Goal: Task Accomplishment & Management: Use online tool/utility

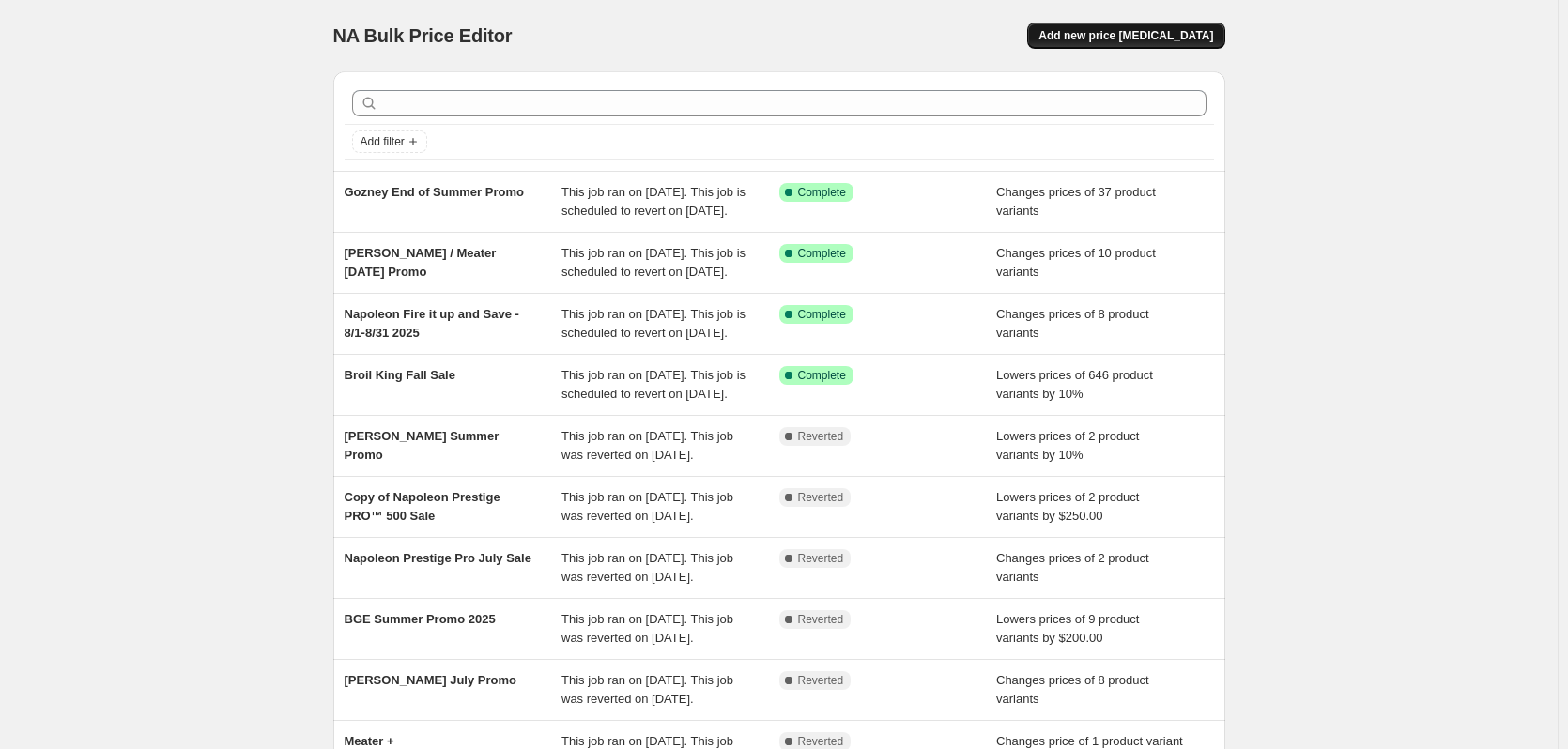
click at [1152, 25] on button "Add new price [MEDICAL_DATA]" at bounding box center [1126, 36] width 197 height 26
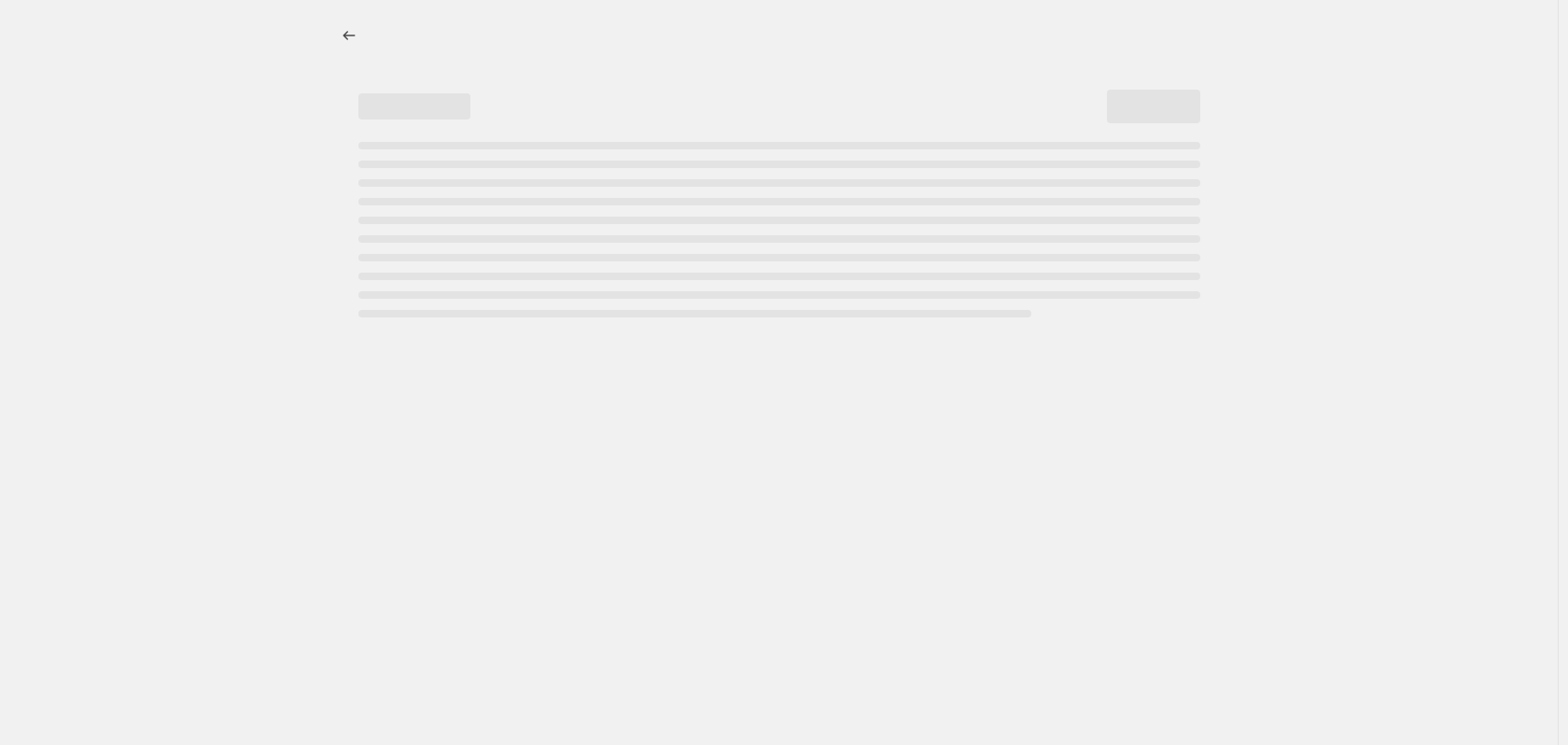
select select "percentage"
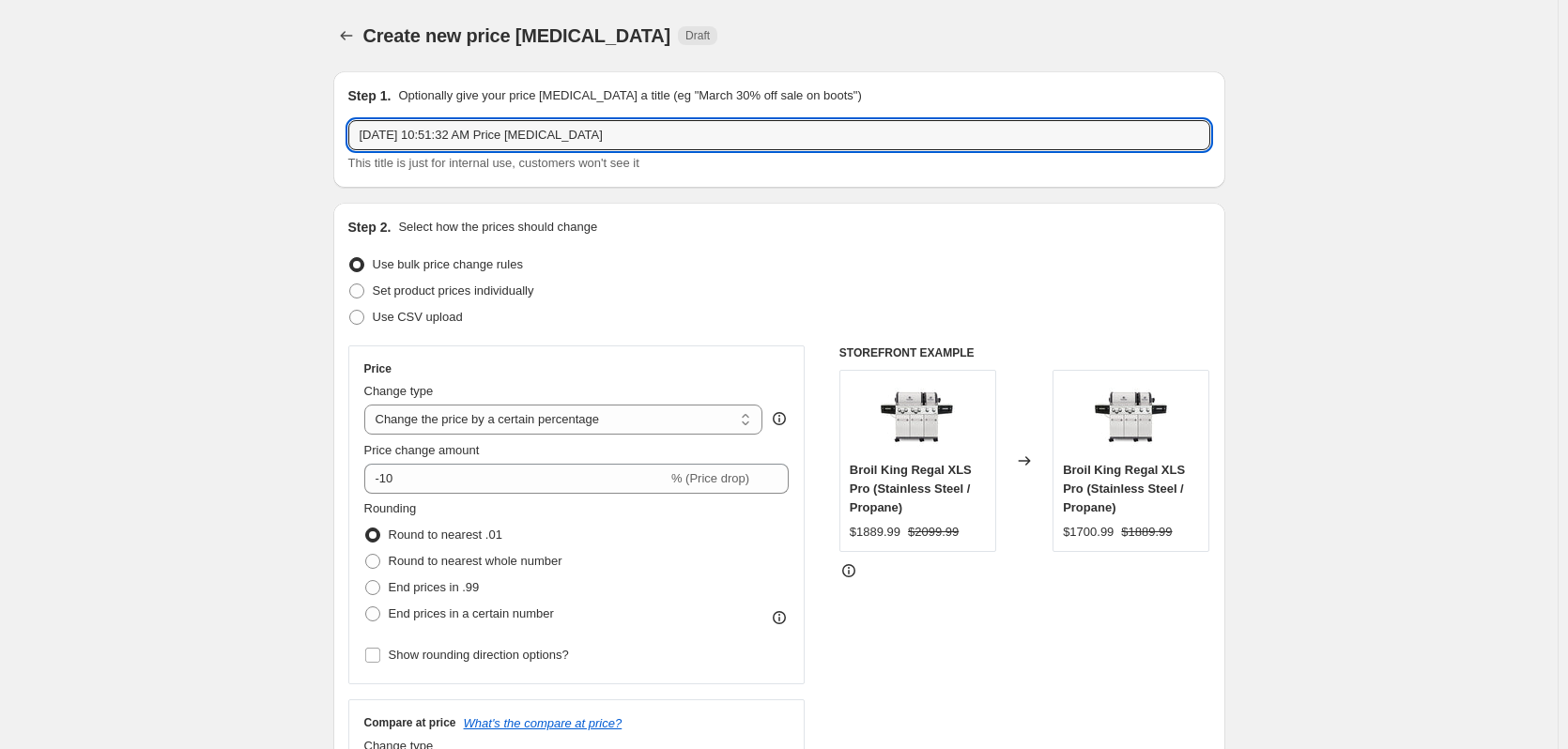
drag, startPoint x: 776, startPoint y: 134, endPoint x: 108, endPoint y: 147, distance: 668.1
paste input "Timberwolf Fire Pit Consumer Promotion"
type input "Timberwolf Fire Pit Consumer Promotion"
click at [462, 288] on span "Set product prices individually" at bounding box center [453, 291] width 161 height 14
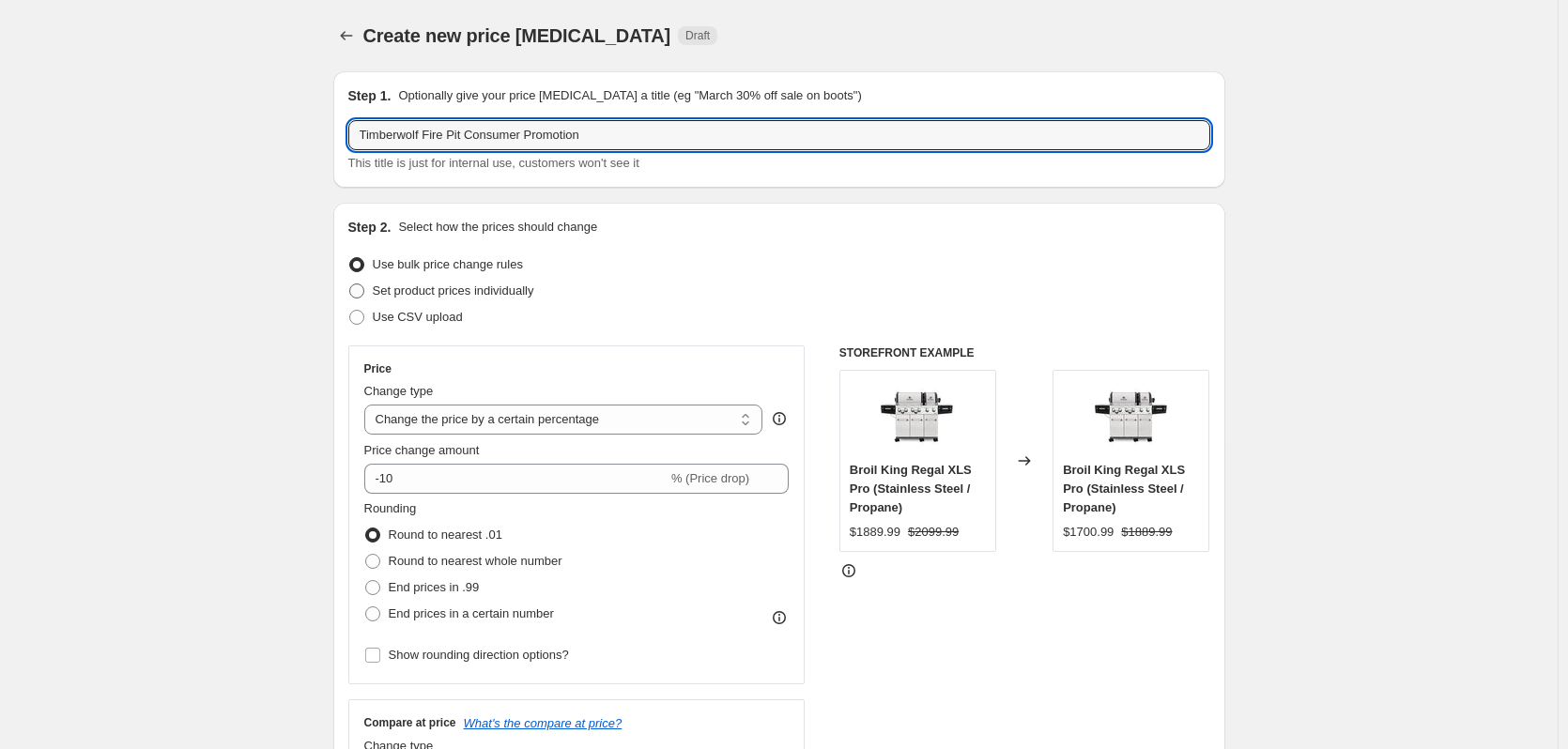
click at [350, 285] on input "Set product prices individually" at bounding box center [349, 284] width 1 height 1
radio input "true"
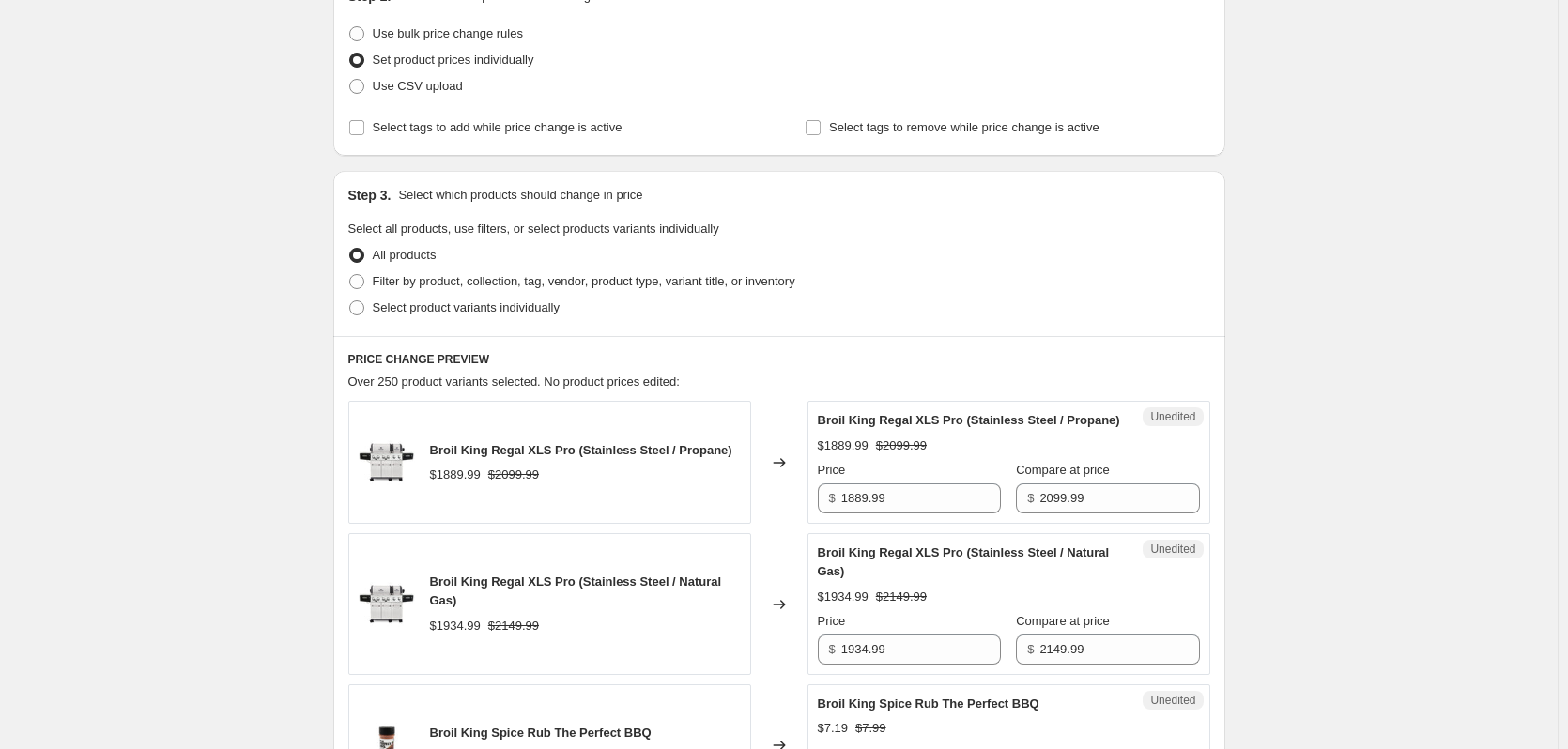
scroll to position [282, 0]
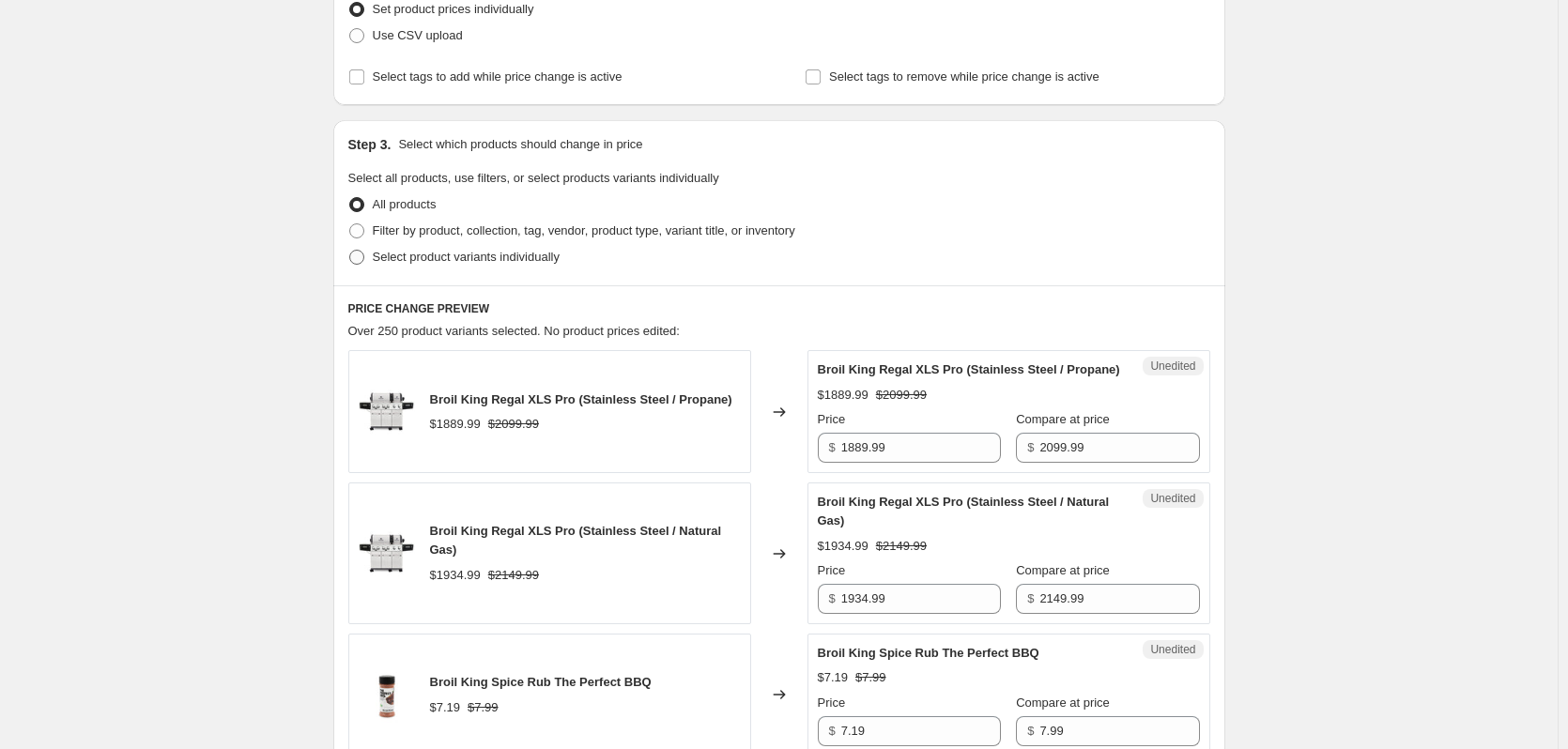
click at [467, 260] on span "Select product variants individually" at bounding box center [466, 257] width 187 height 14
click at [350, 251] on input "Select product variants individually" at bounding box center [349, 250] width 1 height 1
radio input "true"
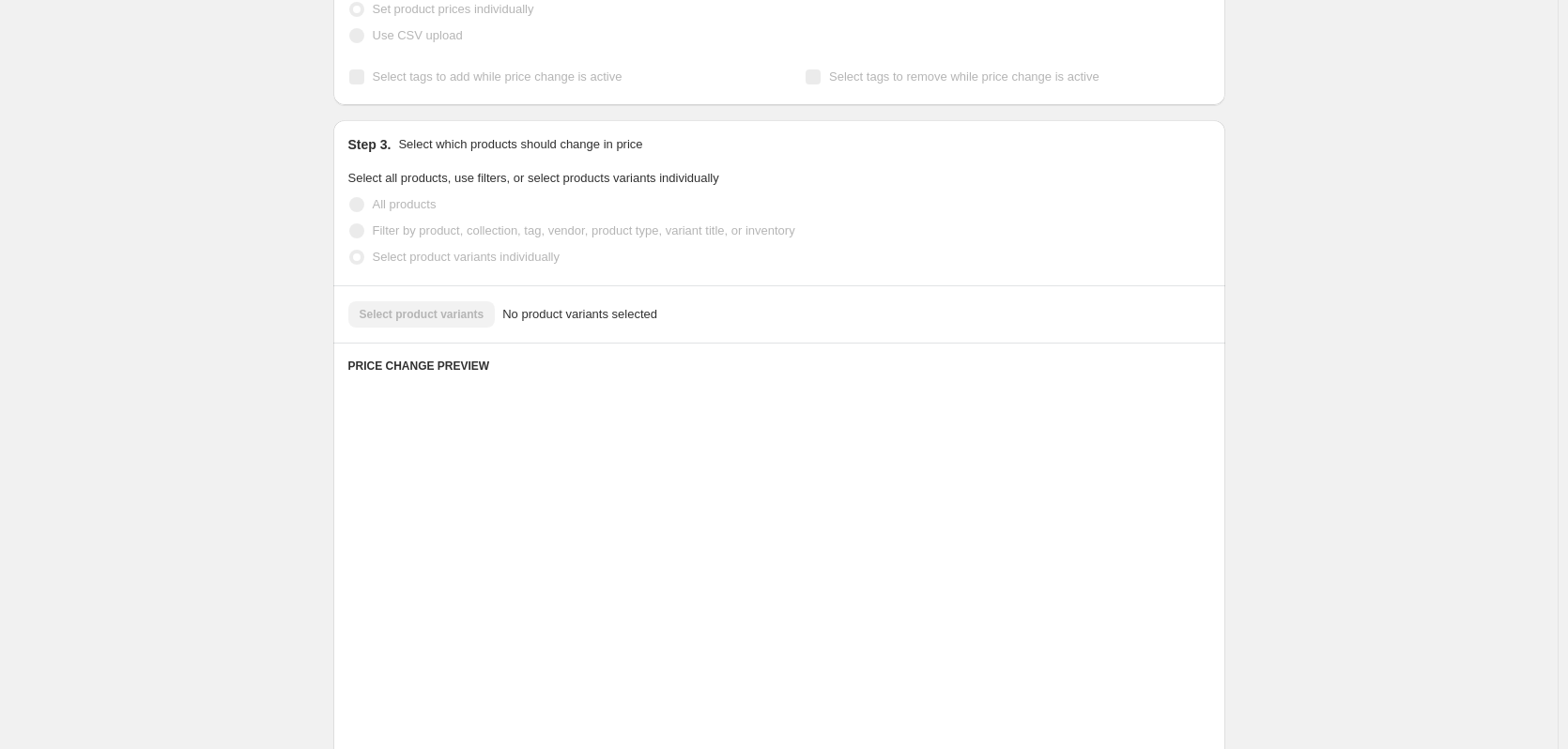
scroll to position [237, 0]
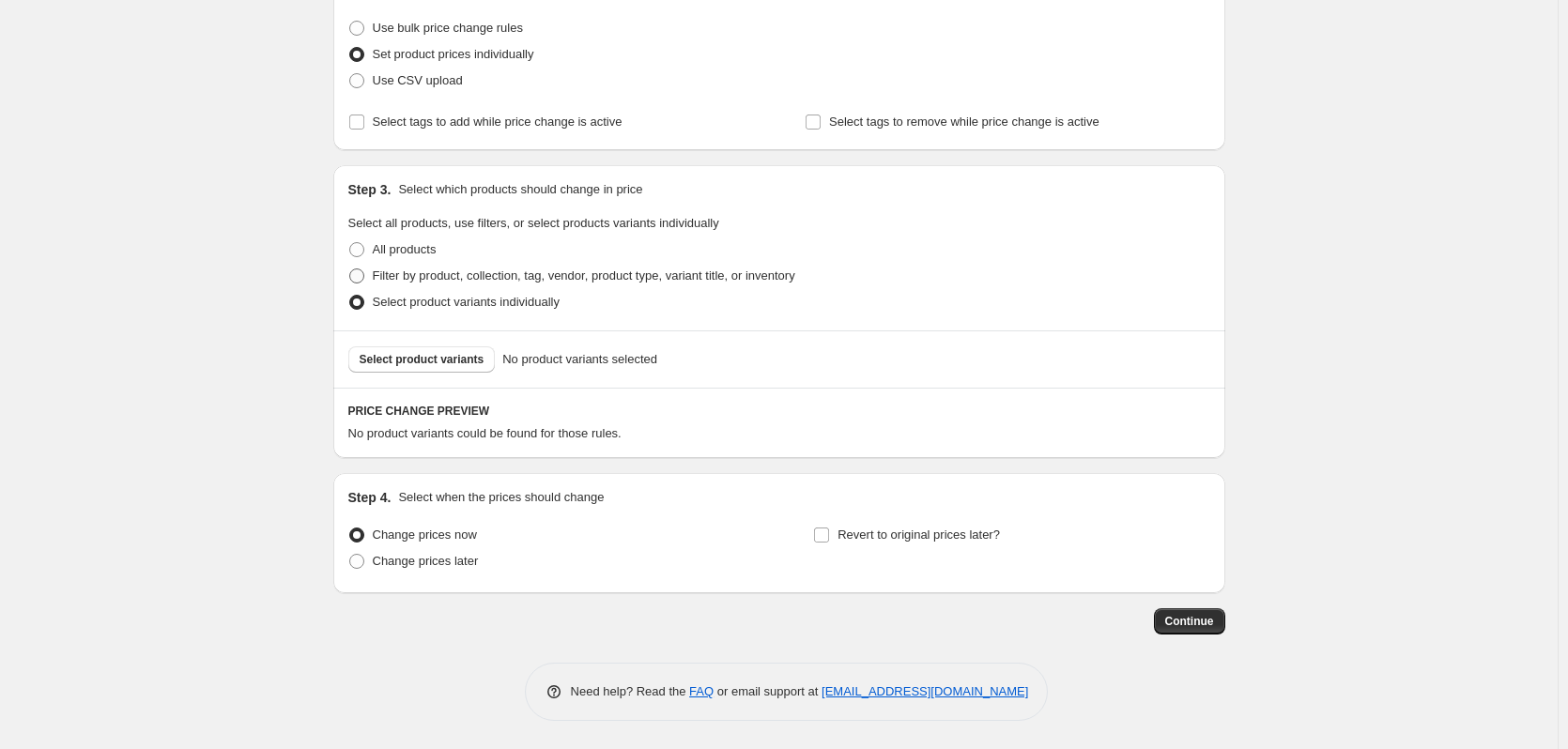
click at [471, 273] on span "Filter by product, collection, tag, vendor, product type, variant title, or inv…" at bounding box center [584, 275] width 423 height 14
click at [350, 270] on input "Filter by product, collection, tag, vendor, product type, variant title, or inv…" at bounding box center [349, 269] width 1 height 1
radio input "true"
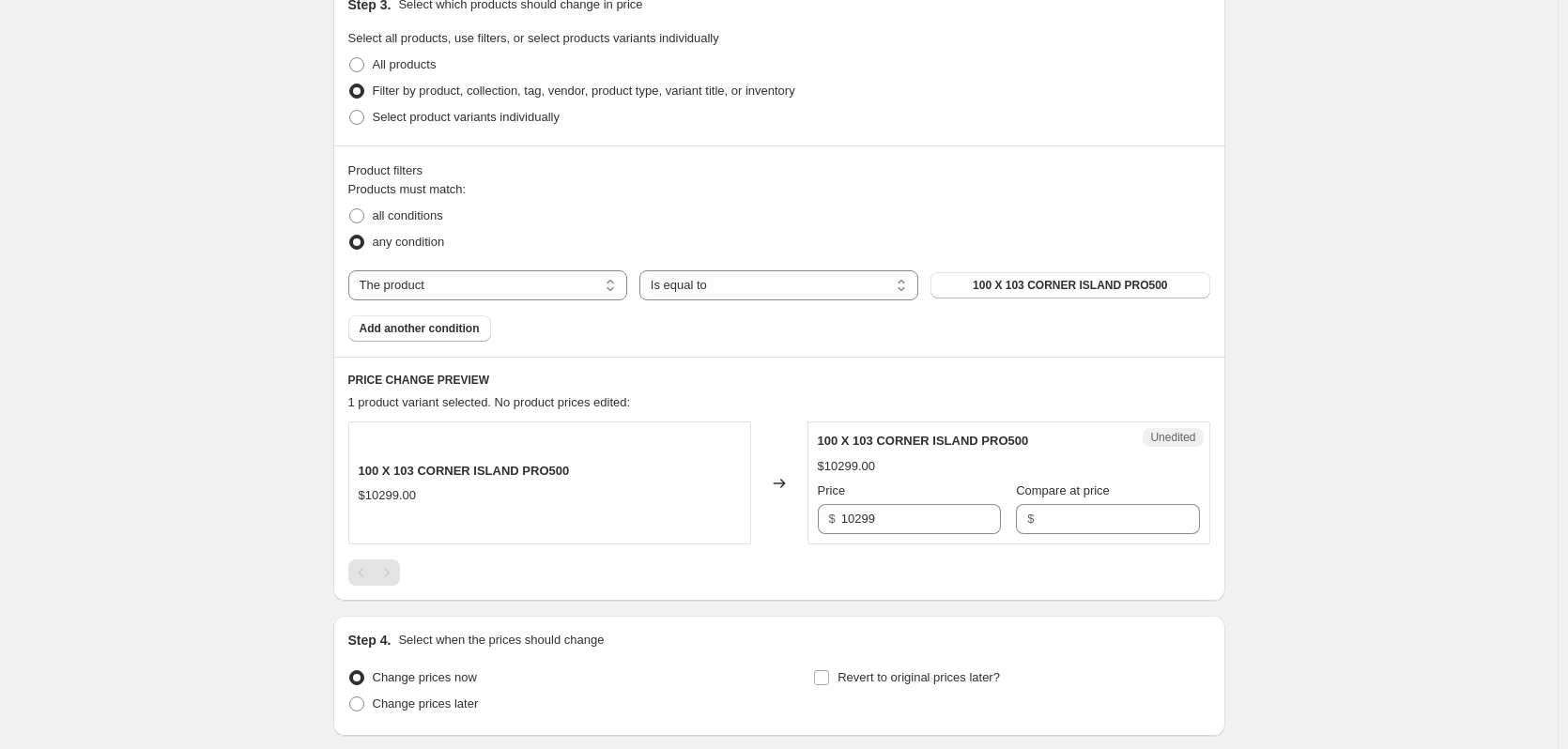
scroll to position [424, 0]
click at [493, 115] on span "Select product variants individually" at bounding box center [466, 113] width 187 height 14
click at [350, 108] on input "Select product variants individually" at bounding box center [349, 107] width 1 height 1
radio input "true"
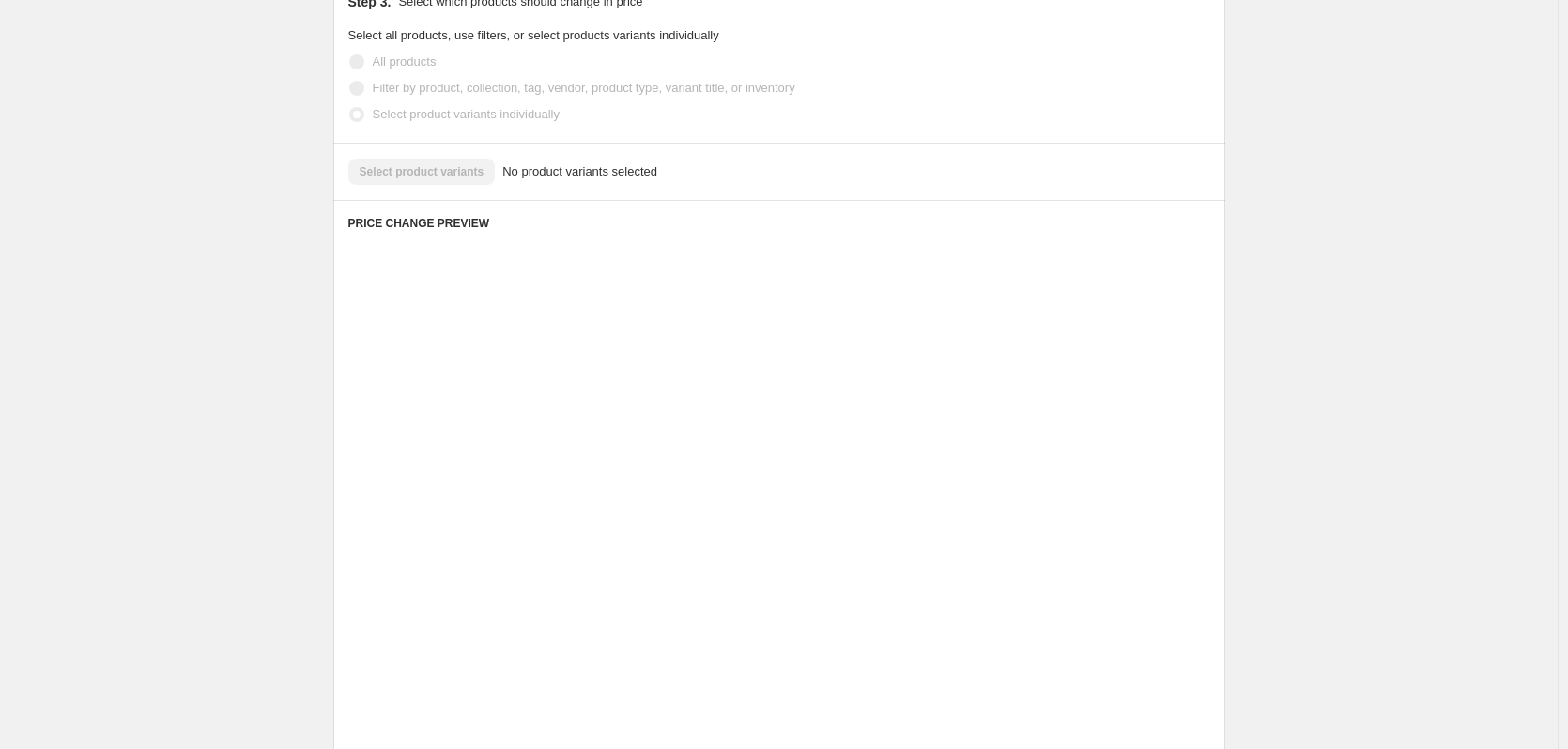
scroll to position [237, 0]
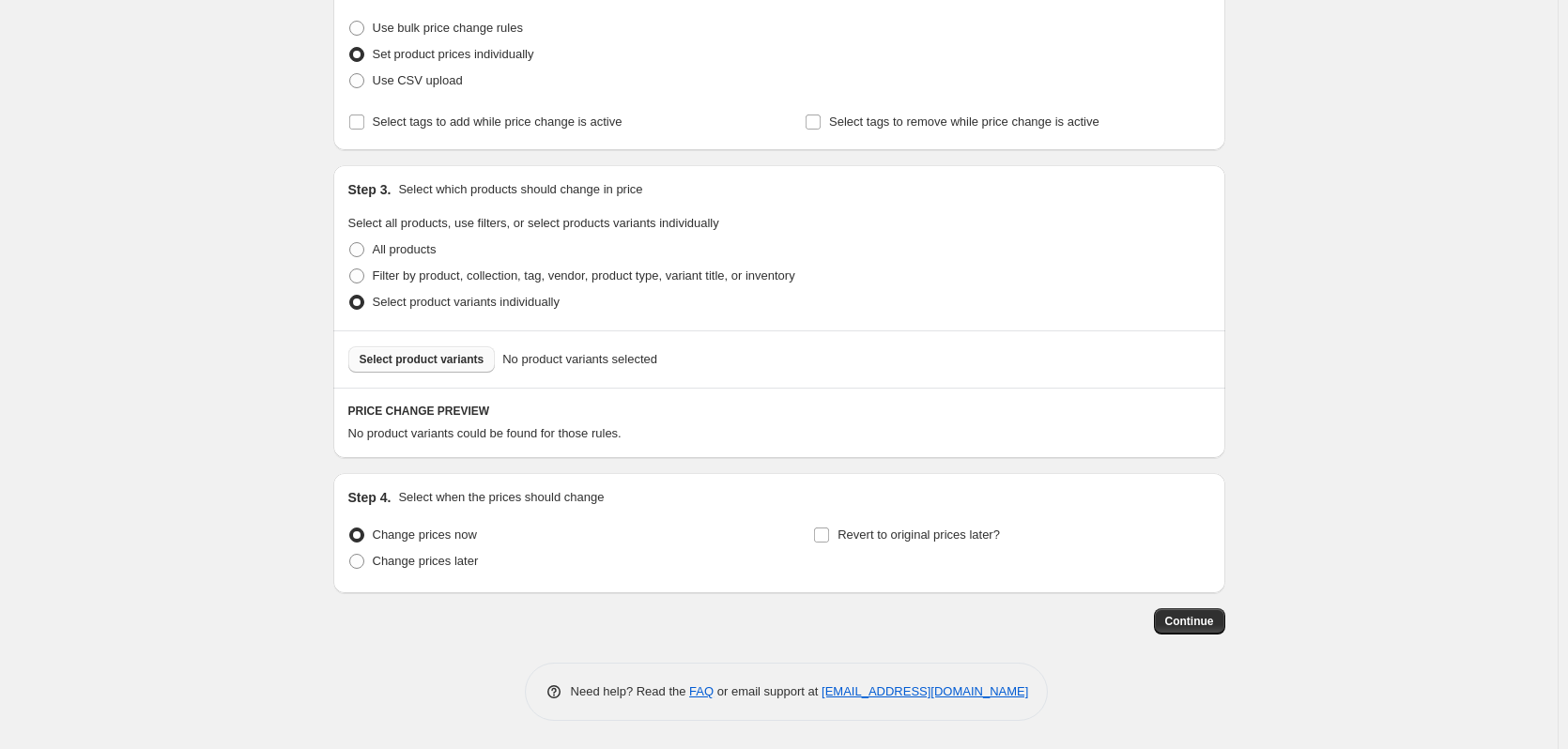
click at [440, 366] on span "Select product variants" at bounding box center [422, 359] width 125 height 15
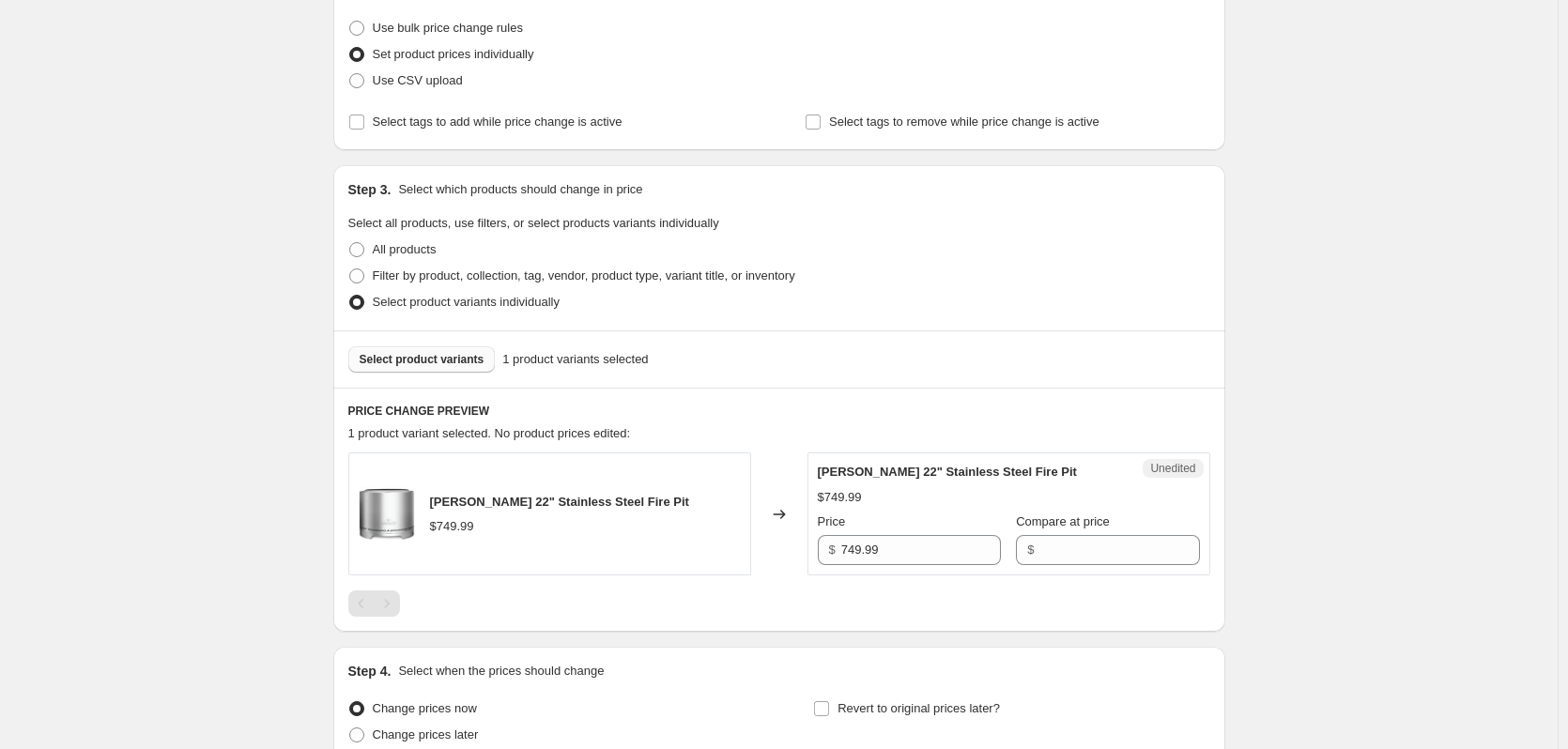
click at [442, 364] on span "Select product variants" at bounding box center [422, 359] width 125 height 15
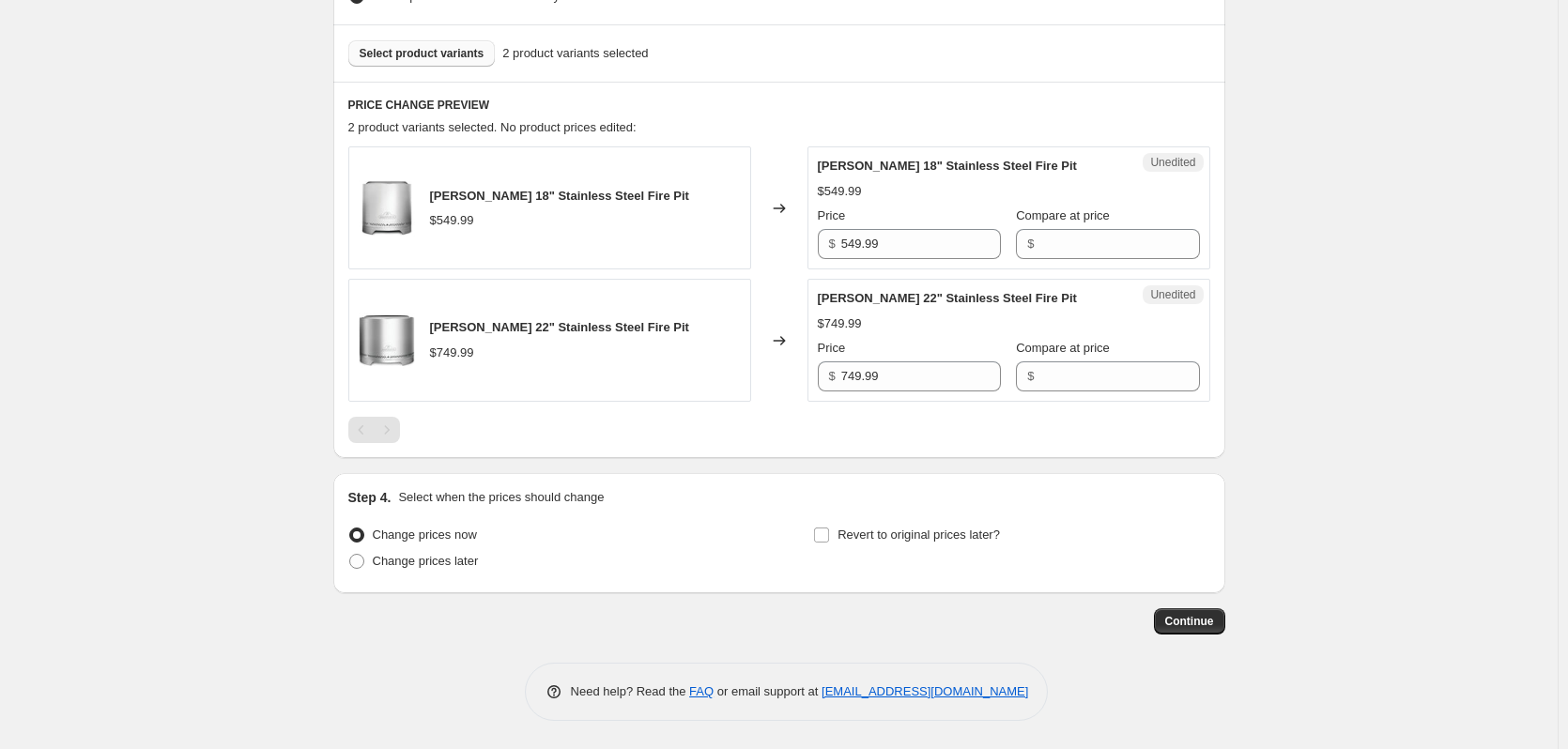
scroll to position [580, 0]
drag, startPoint x: 921, startPoint y: 231, endPoint x: 811, endPoint y: 241, distance: 110.5
click at [811, 241] on div "Unedited [PERSON_NAME] 18" Stainless Steel Fire Pit $549.99 Price $ 549.99 Comp…" at bounding box center [1009, 208] width 403 height 123
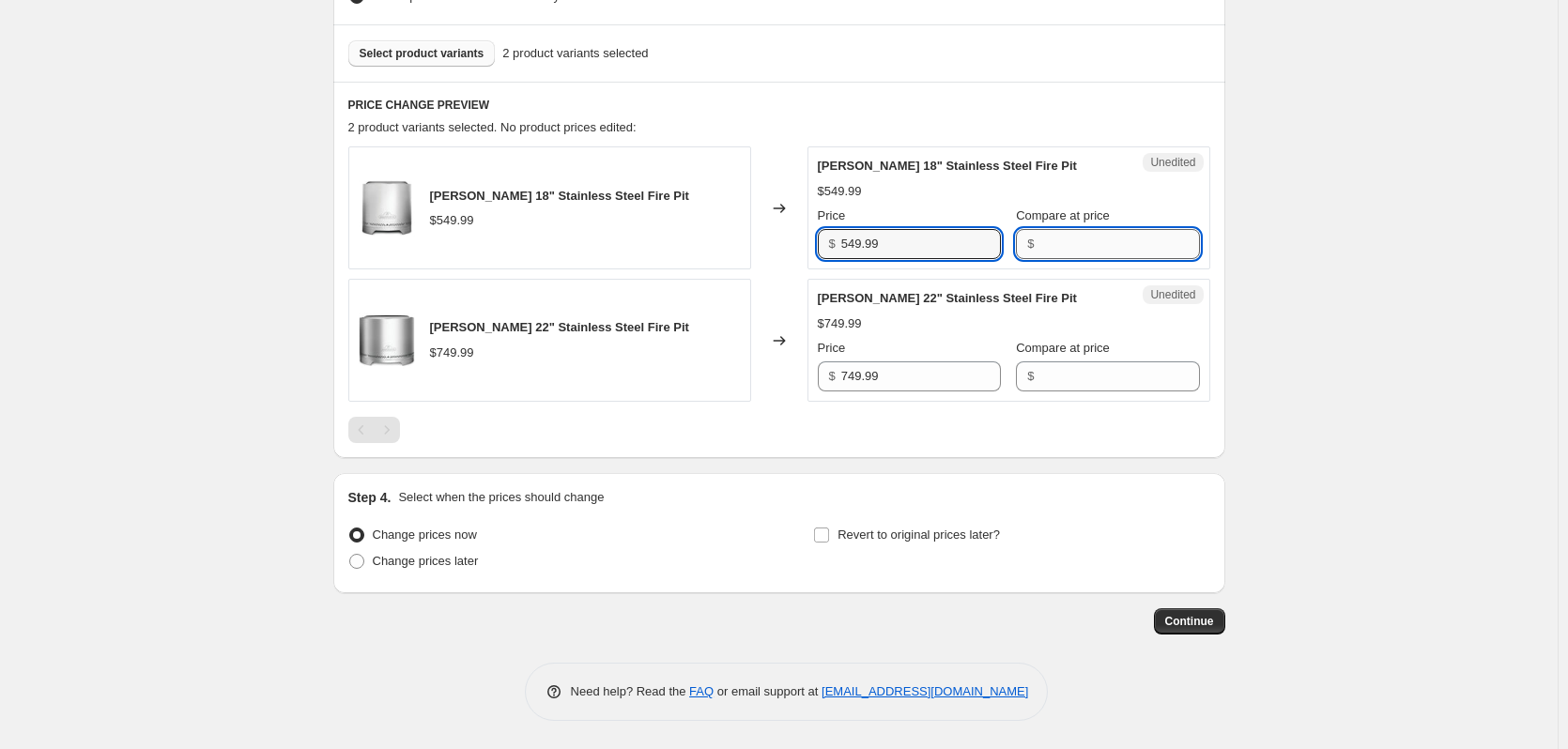
click at [1072, 229] on input "Compare at price" at bounding box center [1119, 244] width 159 height 30
paste input "549.99"
type input "549.99"
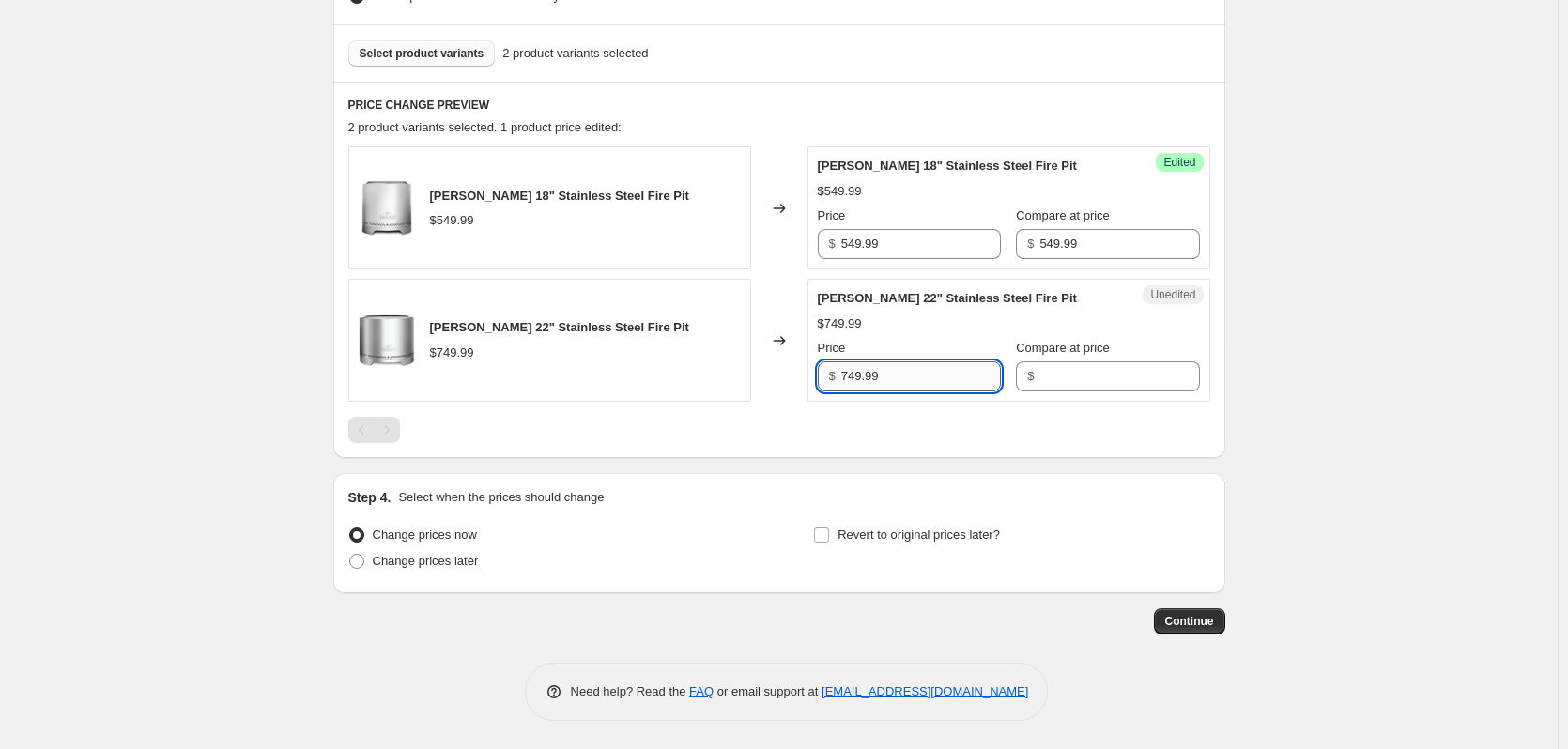
click at [914, 375] on input "749.99" at bounding box center [921, 376] width 159 height 30
drag, startPoint x: 881, startPoint y: 376, endPoint x: 784, endPoint y: 378, distance: 97.0
click at [784, 378] on div "[PERSON_NAME] 22" Stainless Steel Fire Pit $749.99 Changed to Unedited Napoleon…" at bounding box center [779, 341] width 862 height 123
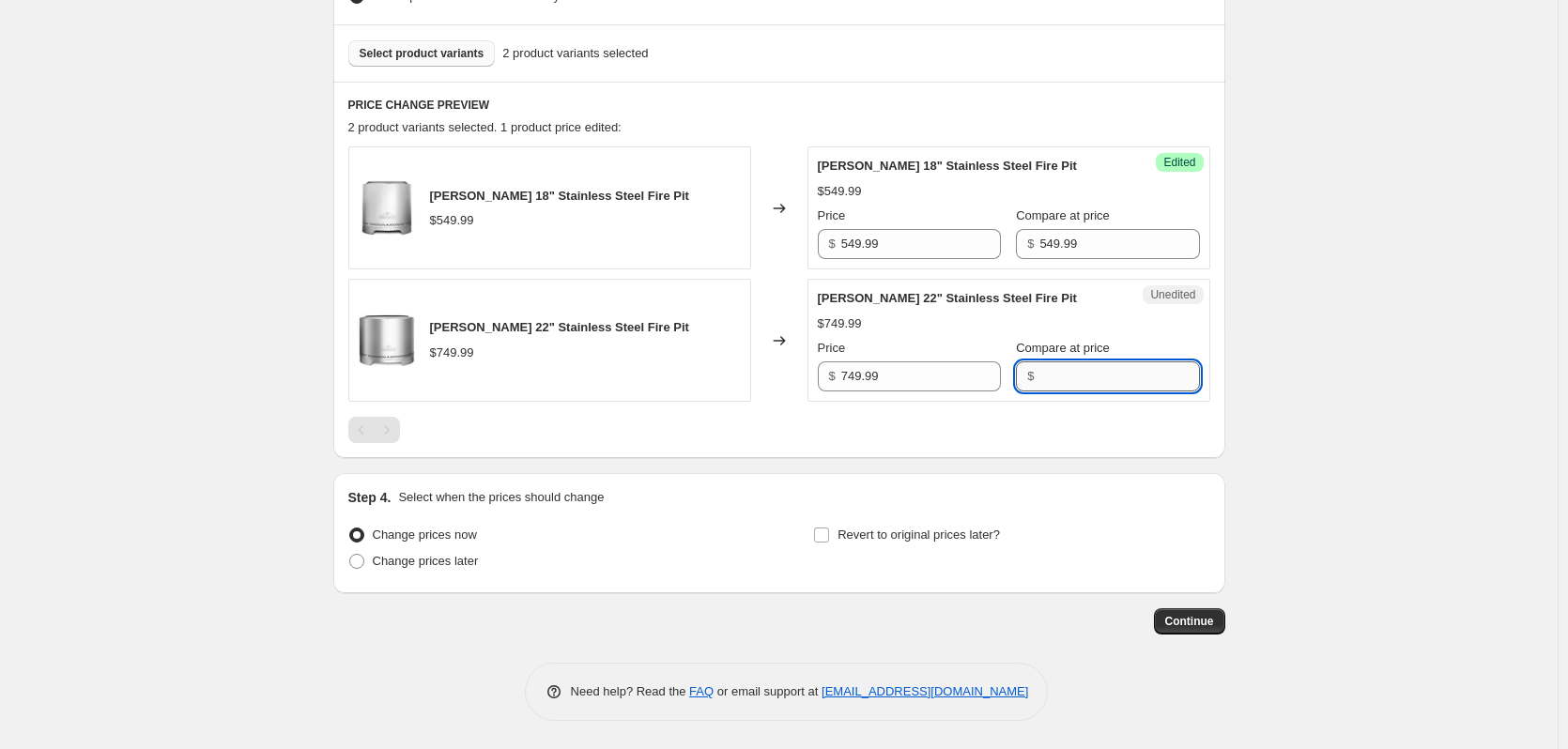
click at [1059, 361] on input "Compare at price" at bounding box center [1119, 376] width 159 height 30
paste input "749.99"
type input "749.99"
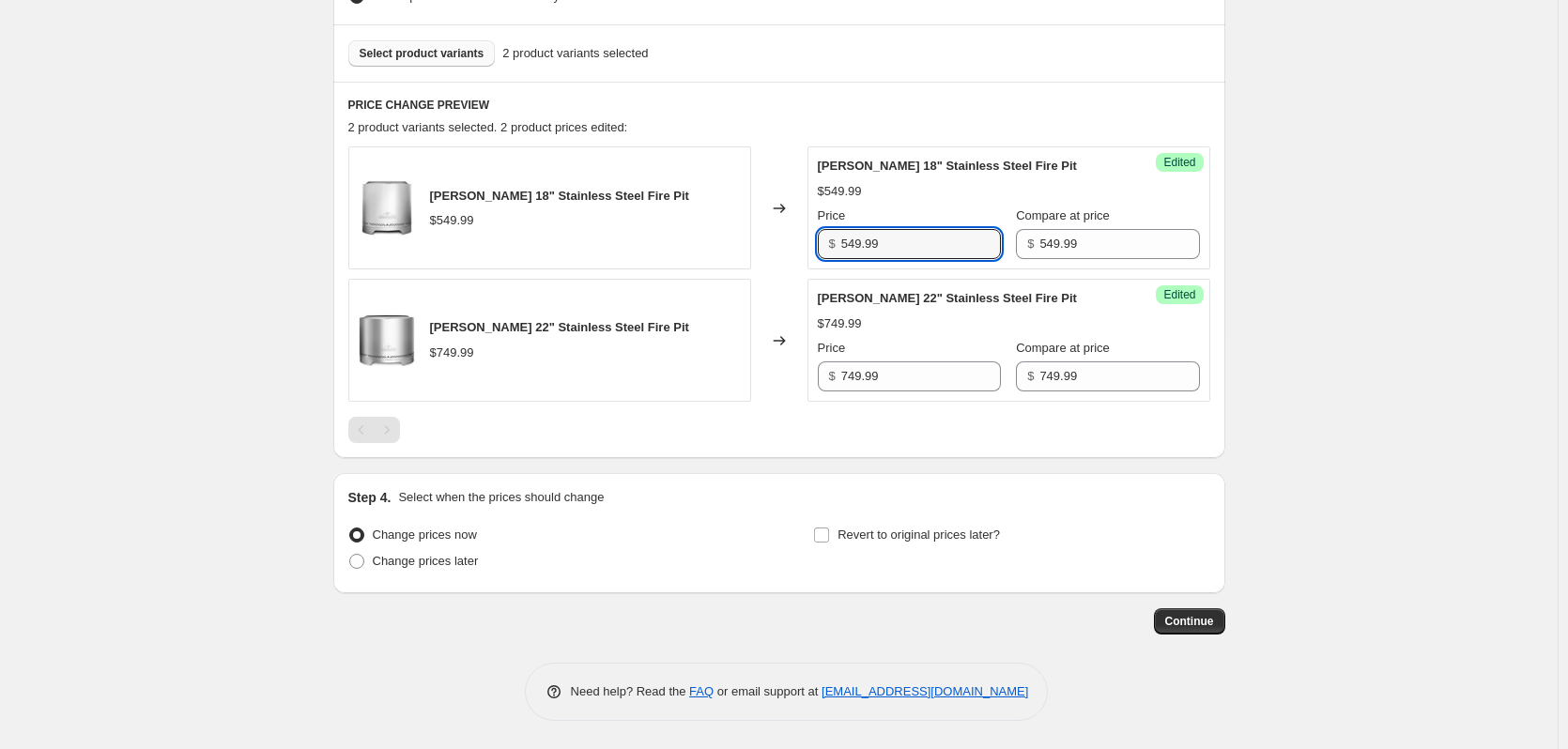
drag, startPoint x: 907, startPoint y: 230, endPoint x: 718, endPoint y: 235, distance: 189.1
click at [718, 235] on div "[PERSON_NAME] 18" Stainless Steel Fire Pit $549.99 Changed to Success Edited [P…" at bounding box center [779, 208] width 862 height 123
type input "494.99"
click at [940, 378] on input "749.99" at bounding box center [921, 376] width 159 height 30
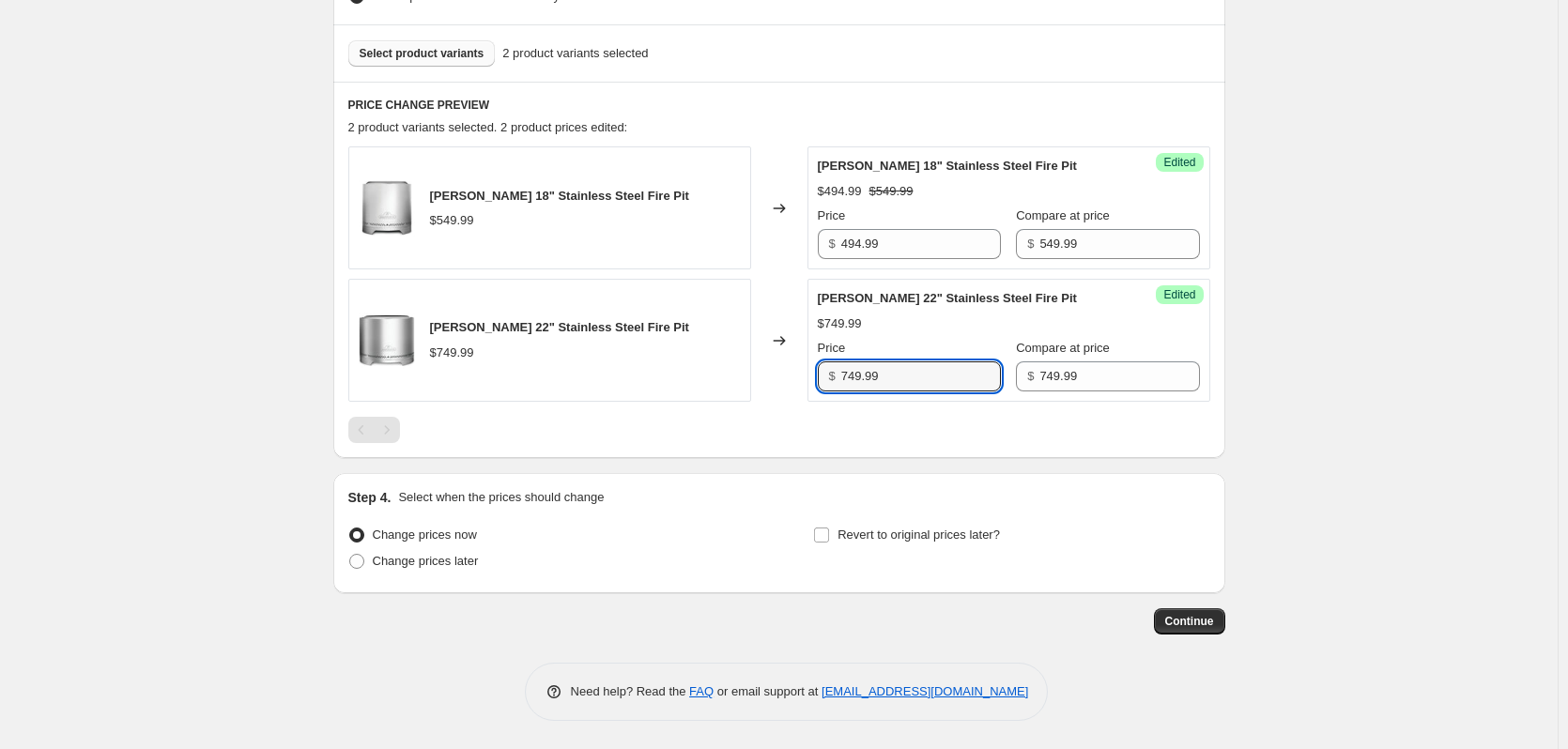
drag, startPoint x: 940, startPoint y: 378, endPoint x: 677, endPoint y: 389, distance: 263.2
click at [677, 389] on div "[PERSON_NAME] 22" Stainless Steel Fire Pit $749.99 Changed to Success Edited [P…" at bounding box center [779, 341] width 862 height 123
type input "674.99"
click at [459, 566] on span "Change prices later" at bounding box center [425, 560] width 106 height 14
click at [350, 555] on input "Change prices later" at bounding box center [349, 554] width 1 height 1
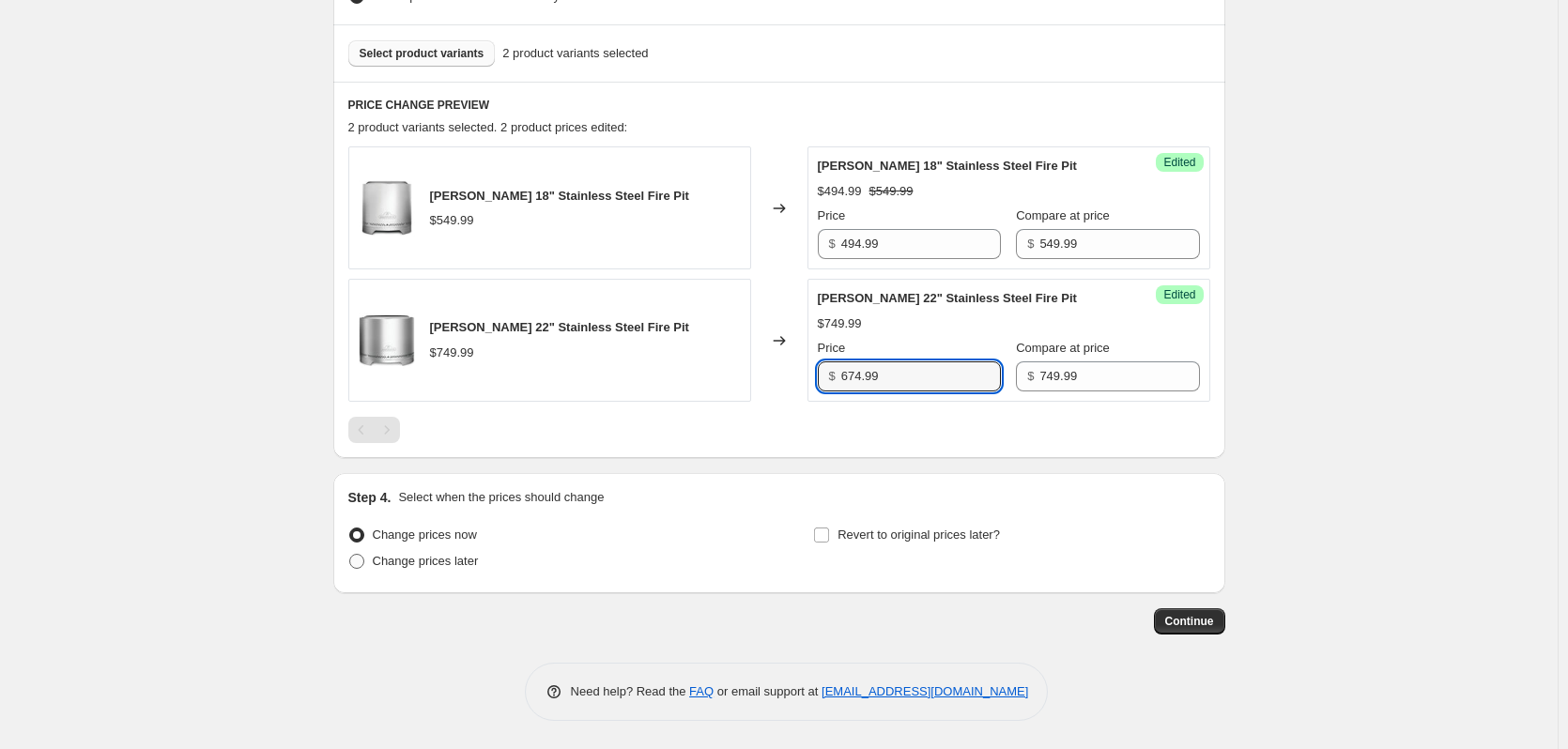
radio input "true"
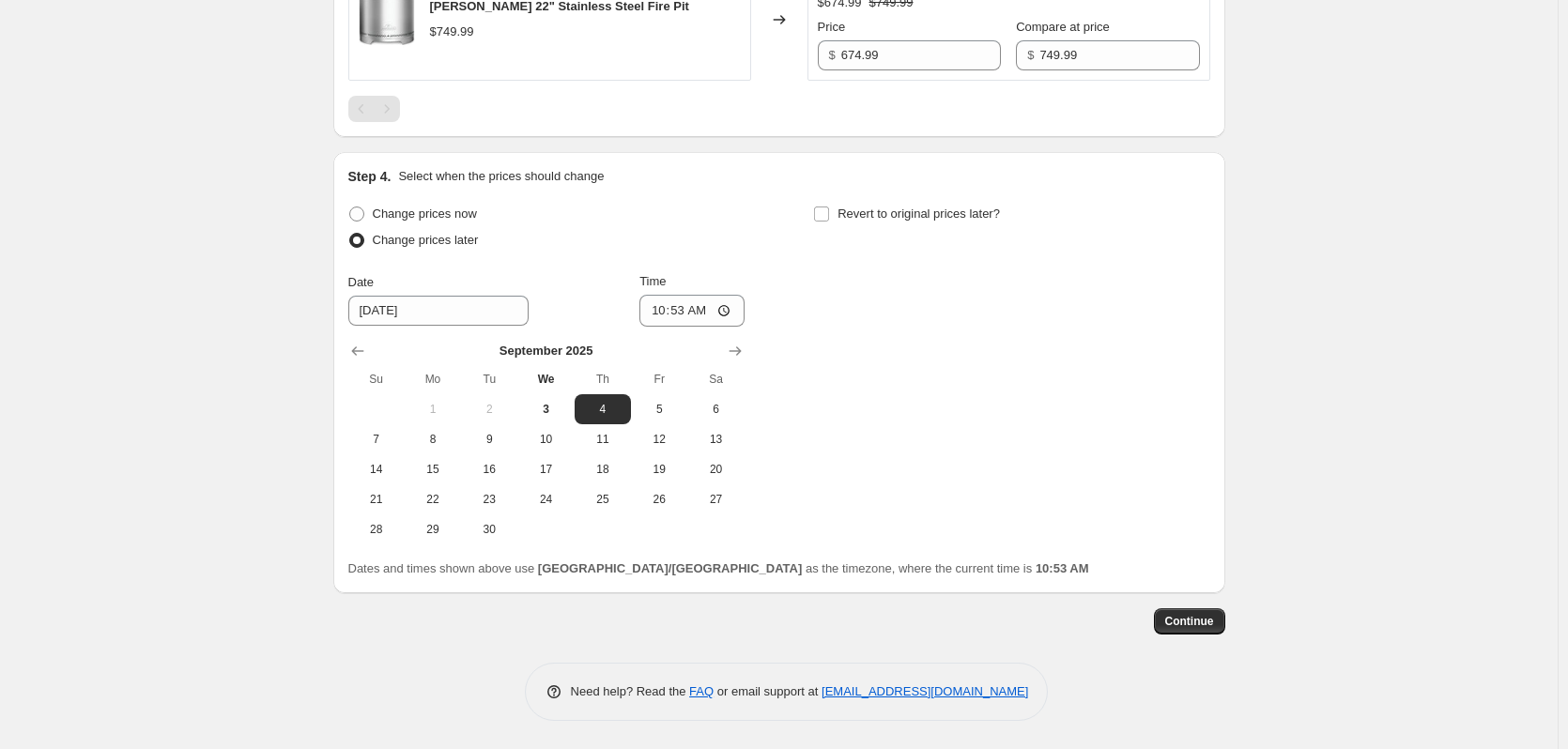
scroll to position [901, 0]
click at [501, 464] on span "16" at bounding box center [490, 470] width 42 height 15
type input "[DATE]"
click at [664, 308] on input "10:53" at bounding box center [692, 311] width 105 height 32
type input "00:01"
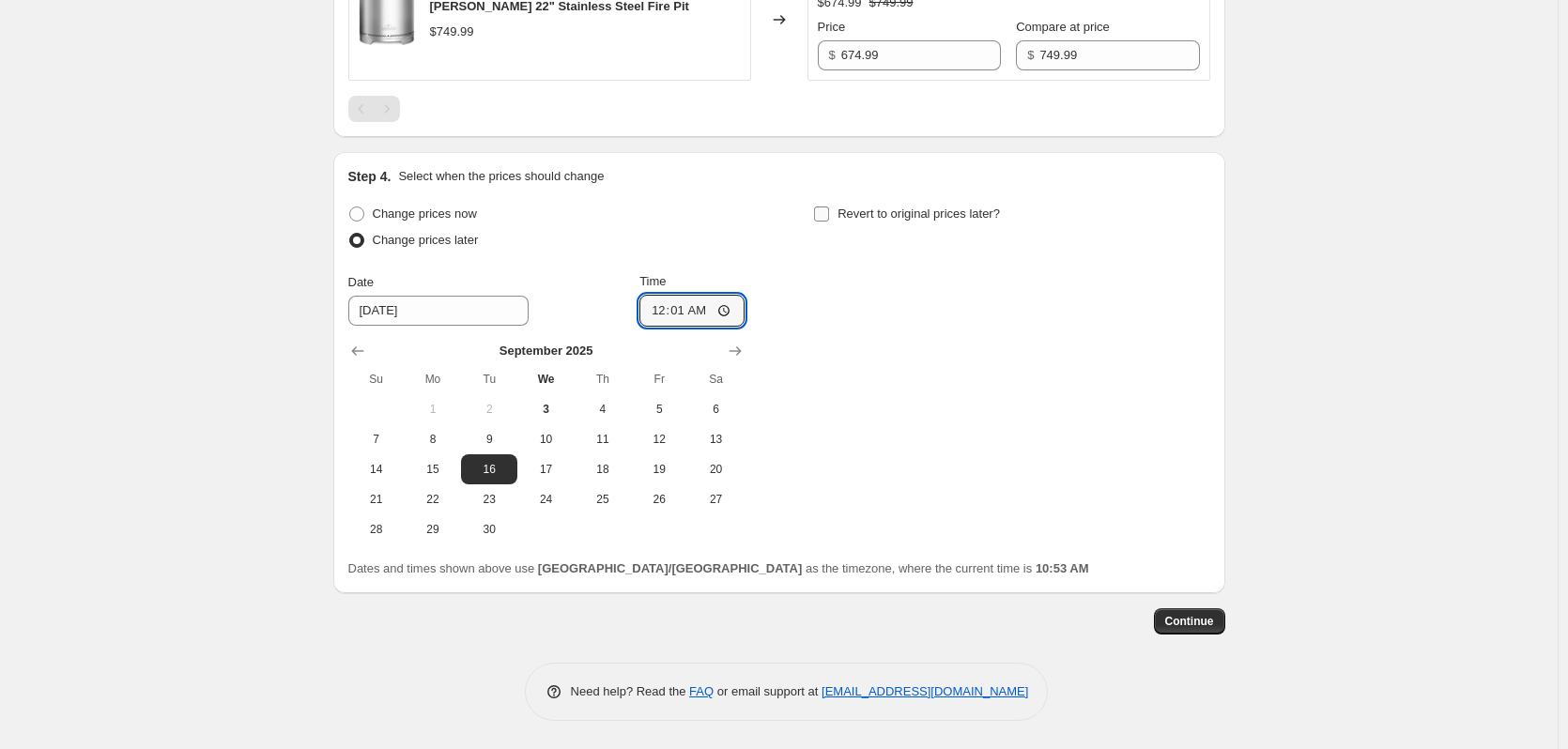
click at [845, 212] on span "Revert to original prices later?" at bounding box center [919, 213] width 162 height 14
click at [829, 212] on input "Revert to original prices later?" at bounding box center [822, 214] width 15 height 15
checkbox input "true"
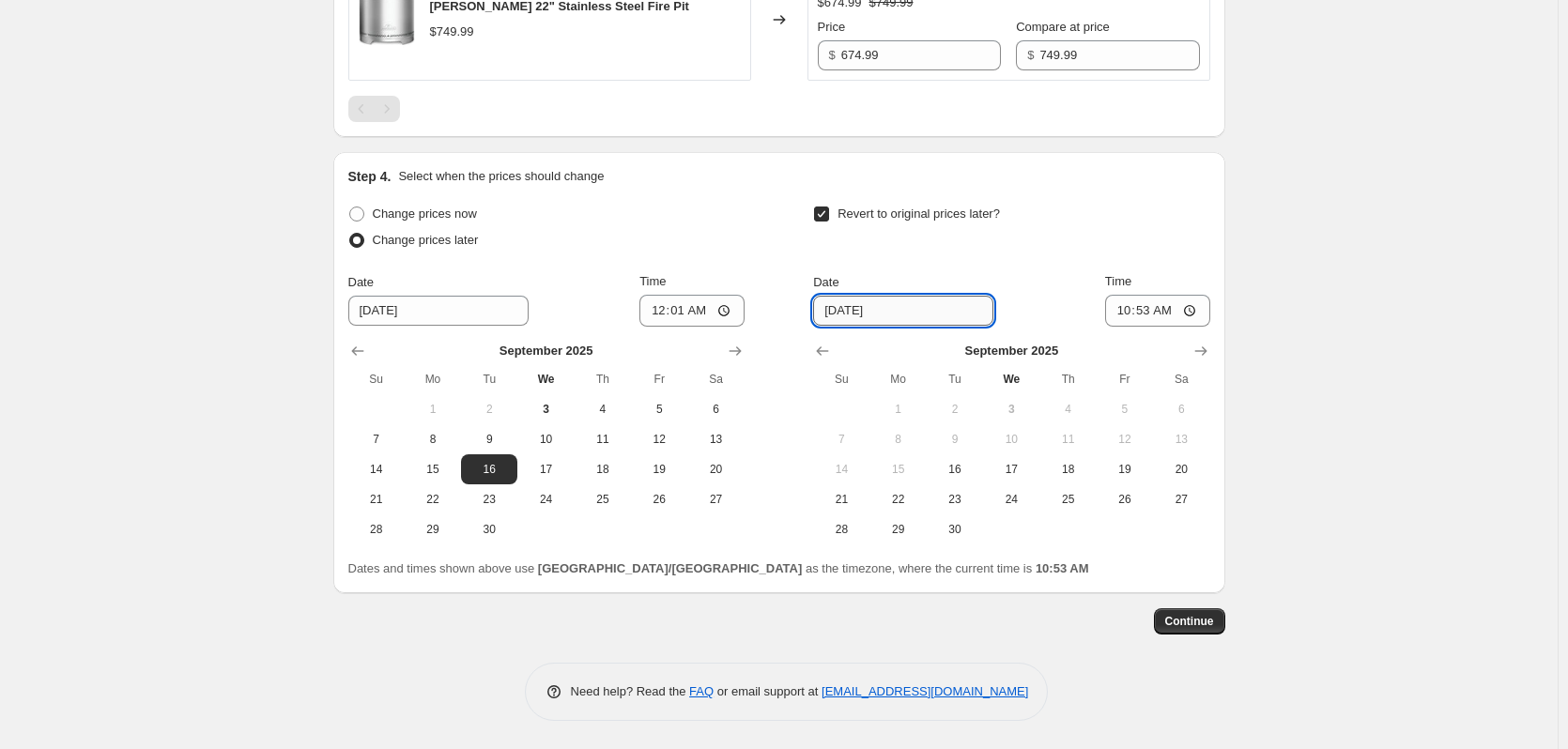
click at [937, 311] on input "[DATE]" at bounding box center [903, 311] width 180 height 30
click at [1207, 353] on icon "Show next month, October 2025" at bounding box center [1201, 351] width 19 height 19
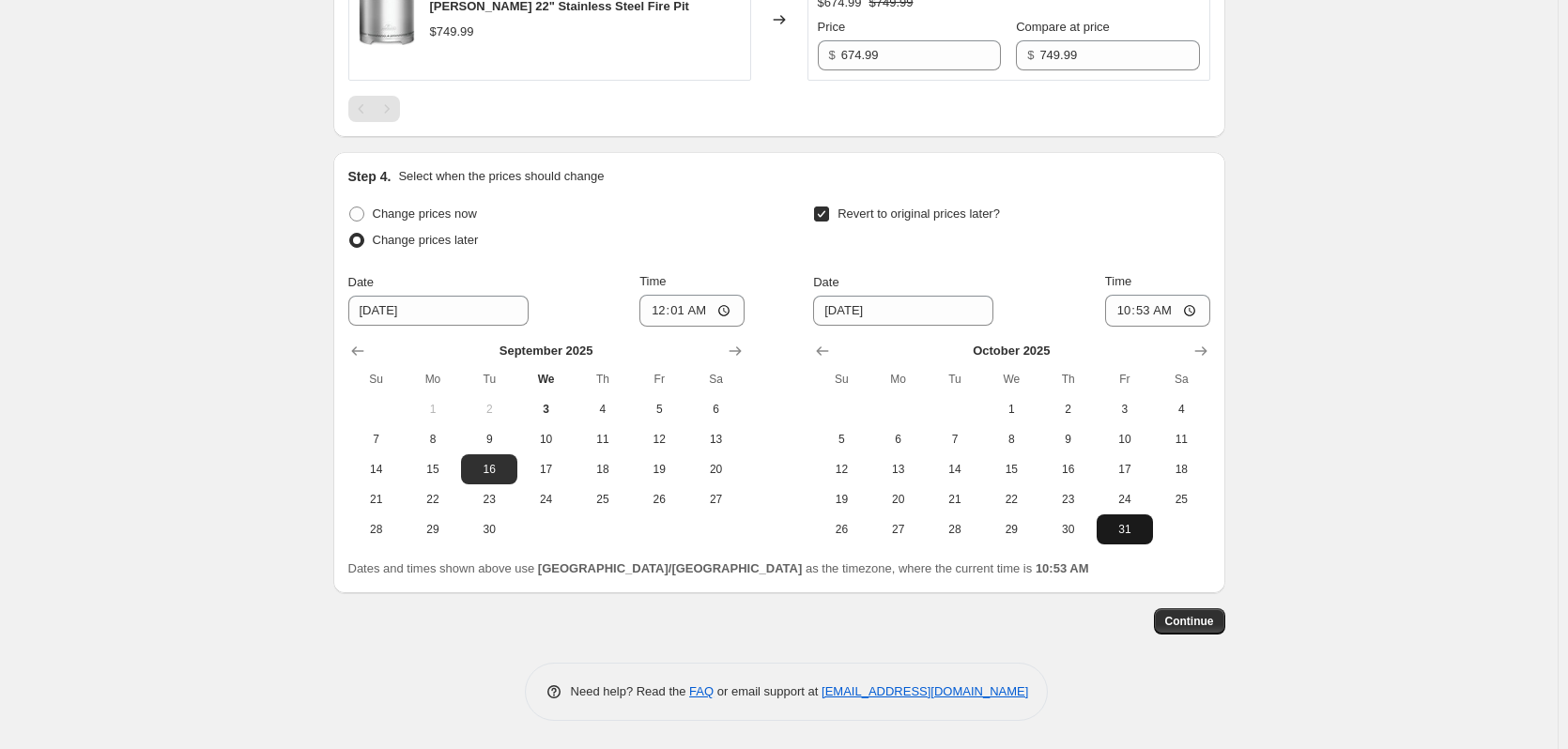
click at [1119, 524] on span "31" at bounding box center [1125, 529] width 42 height 15
type input "[DATE]"
click at [1127, 307] on input "10:53" at bounding box center [1157, 311] width 105 height 32
type input "23:53"
click at [1208, 611] on button "Continue" at bounding box center [1190, 622] width 72 height 26
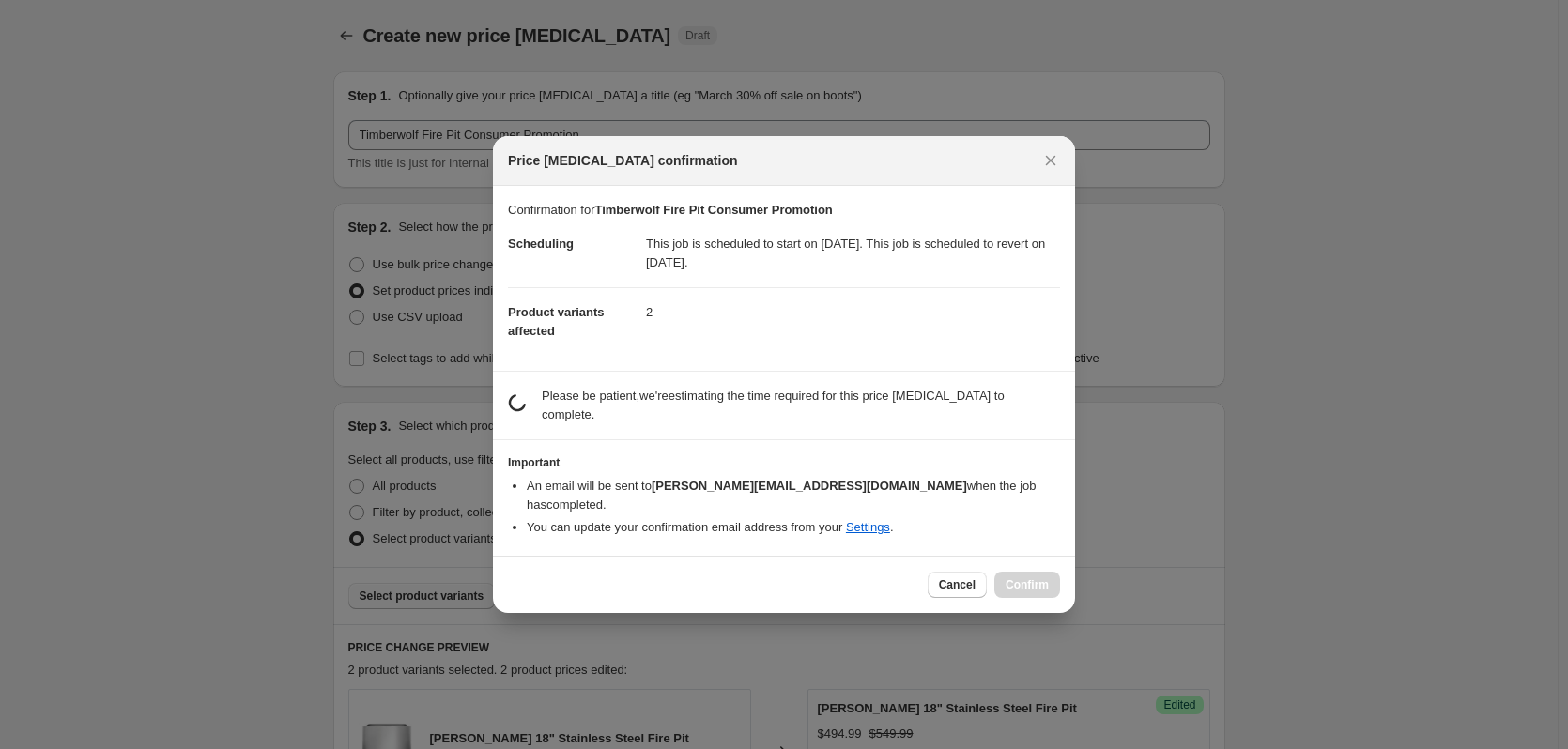
scroll to position [0, 0]
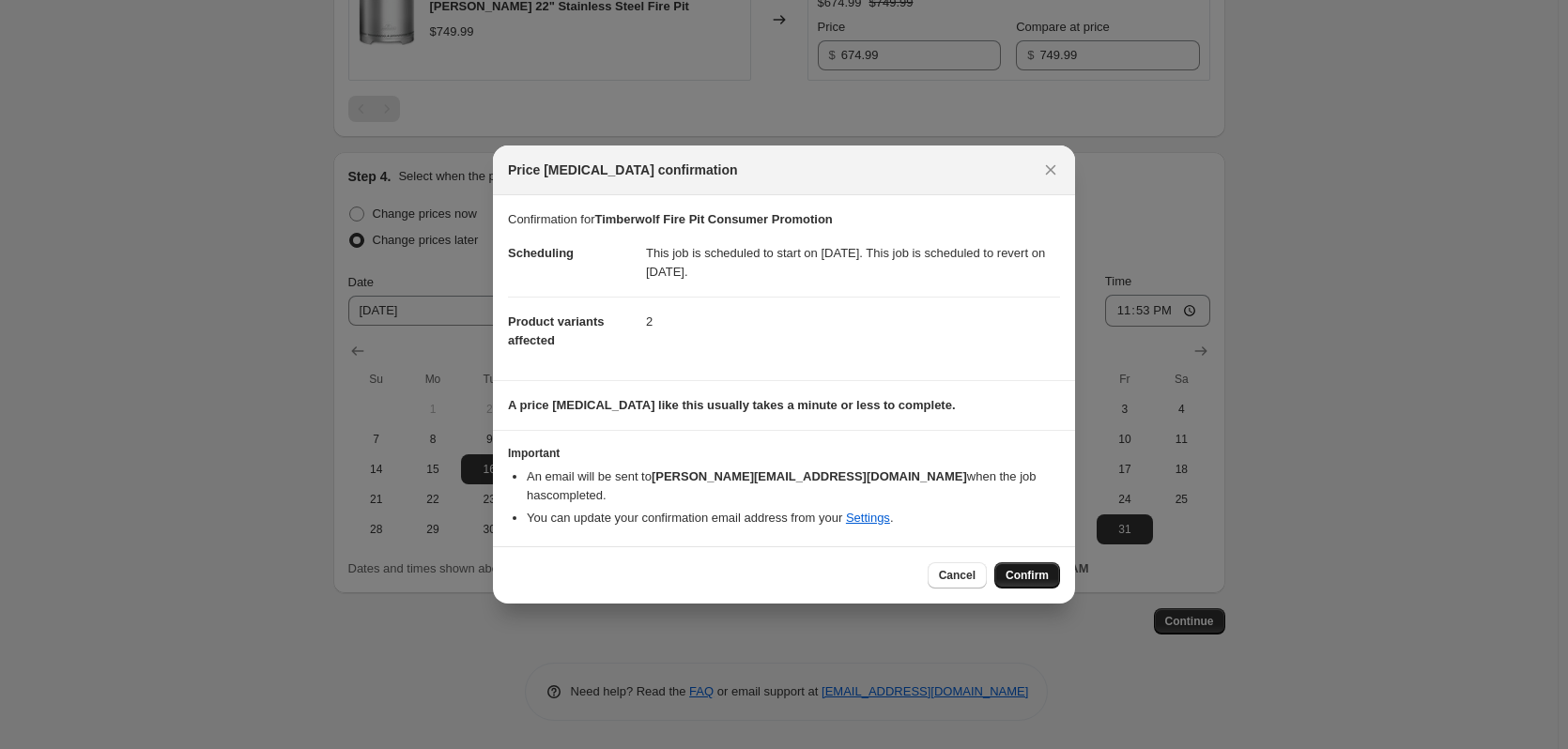
click at [1041, 568] on span "Confirm" at bounding box center [1027, 575] width 43 height 15
